Goal: Task Accomplishment & Management: Manage account settings

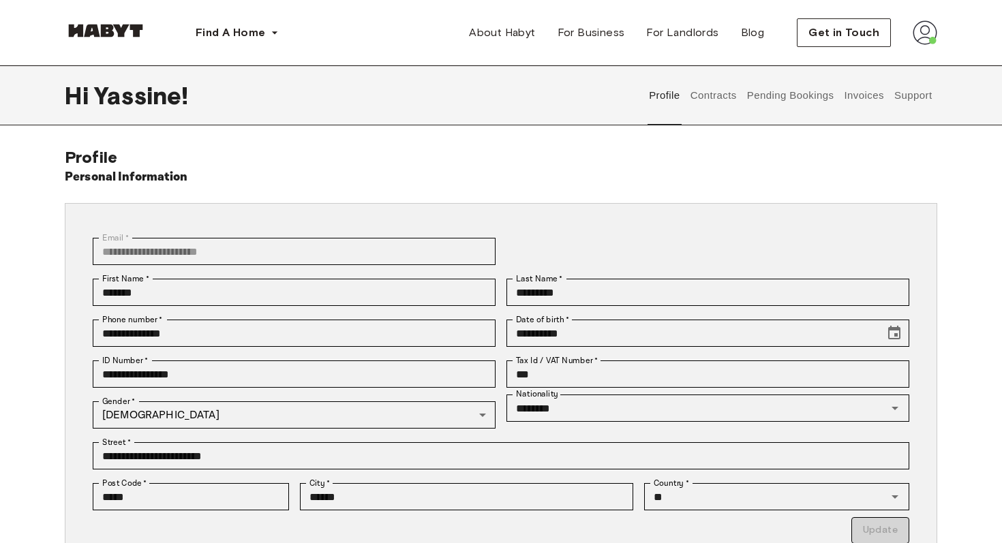
click at [715, 114] on button "Contracts" at bounding box center [713, 95] width 50 height 60
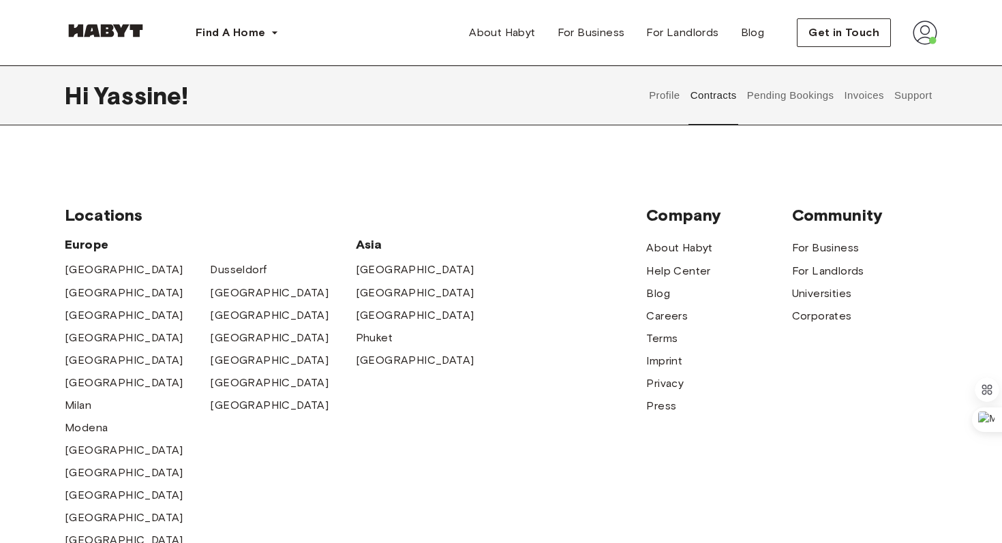
click at [759, 97] on button "Pending Bookings" at bounding box center [790, 95] width 91 height 60
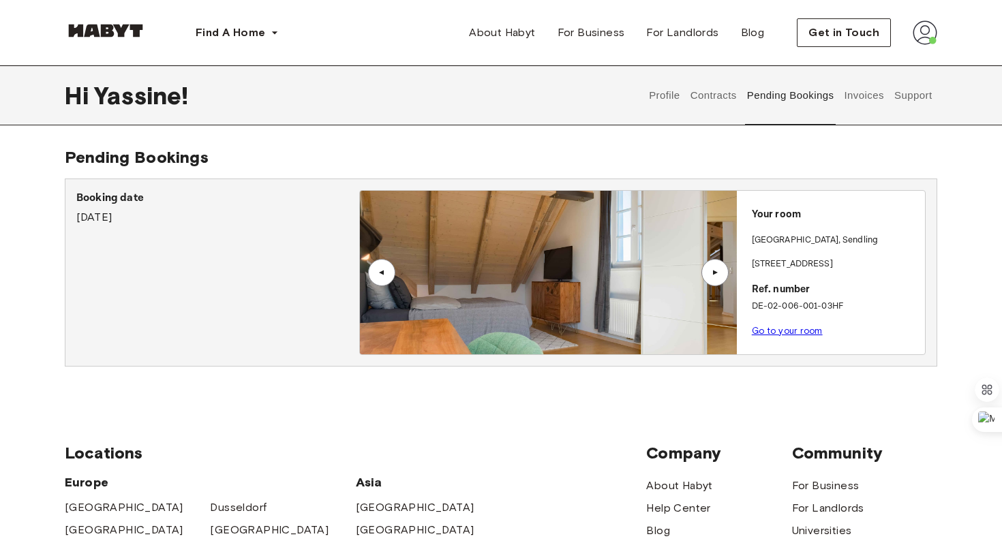
click at [868, 102] on button "Invoices" at bounding box center [863, 95] width 43 height 60
